Goal: Check status: Check status

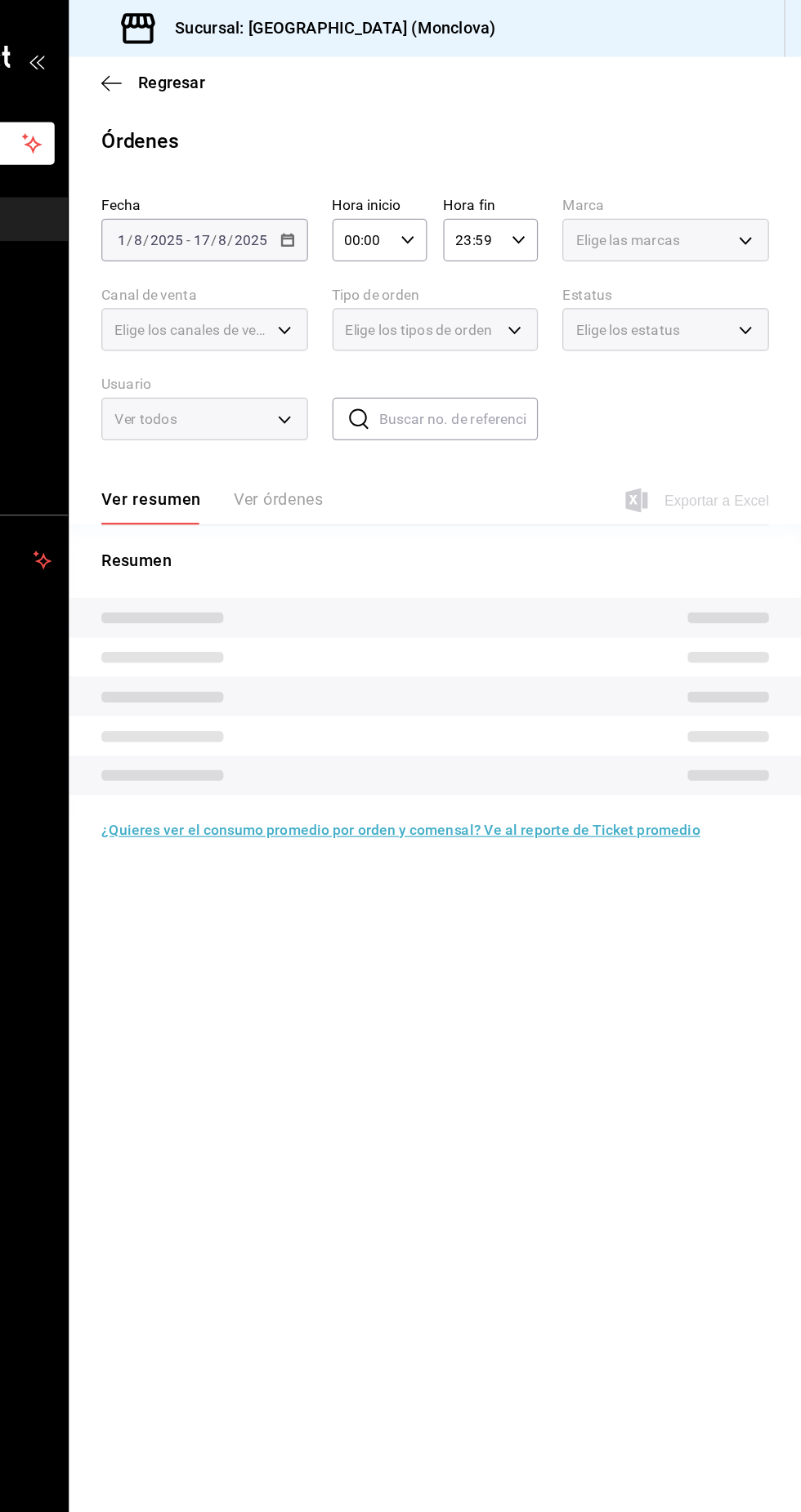
type input "85228e7a-0cc9-4b4d-8f4d-d065e8915bde,3a3dfd45-f2a6-443b-9b6e-2023d6b699b8,8682c…"
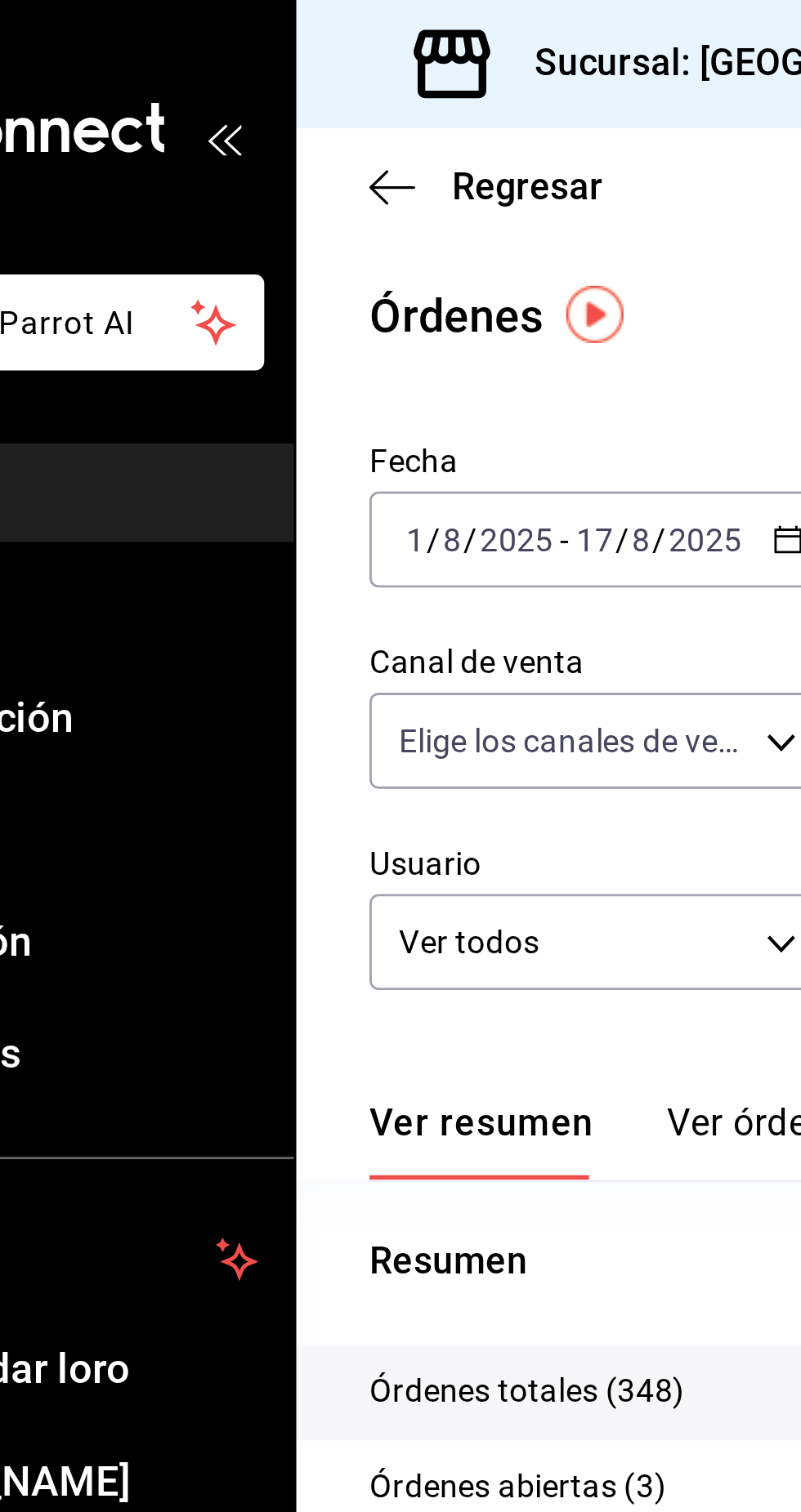
click at [360, 206] on div "[DATE] [DATE] - [DATE] [DATE]" at bounding box center [322, 193] width 166 height 35
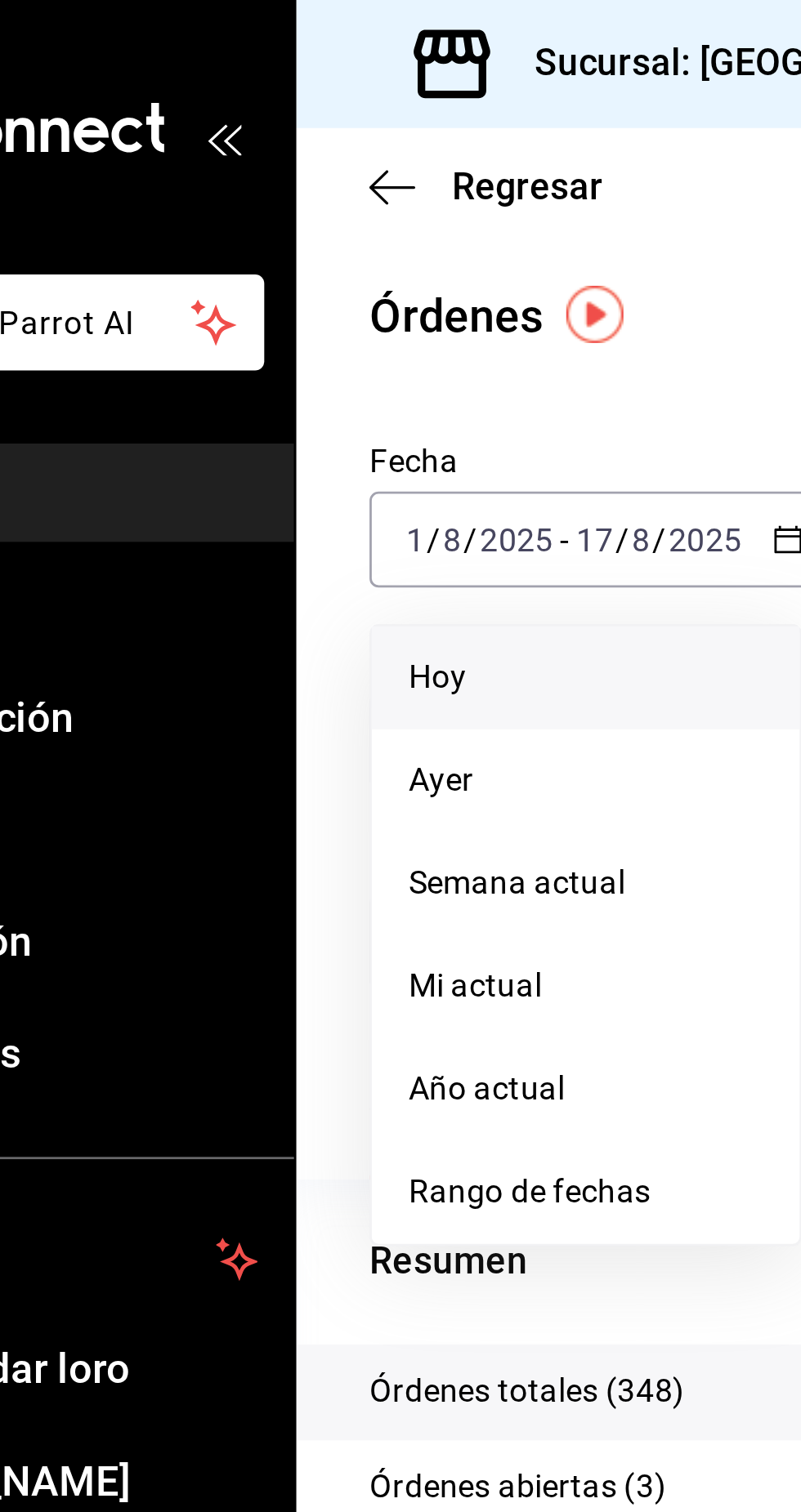
click at [320, 240] on span "Hoy" at bounding box center [316, 242] width 127 height 17
